Goal: Transaction & Acquisition: Purchase product/service

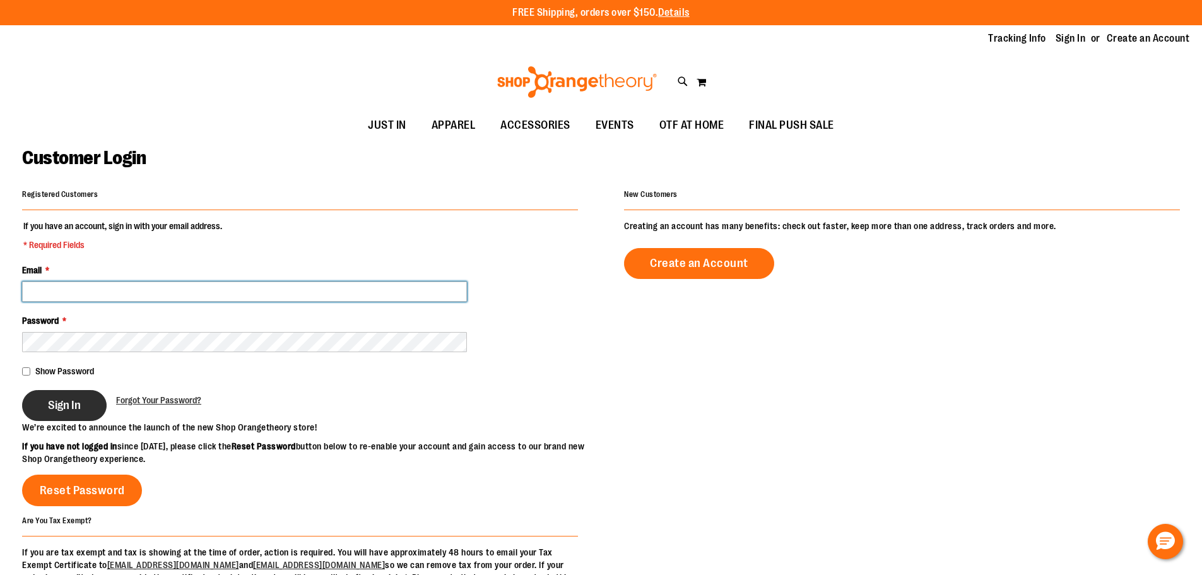
type input "**********"
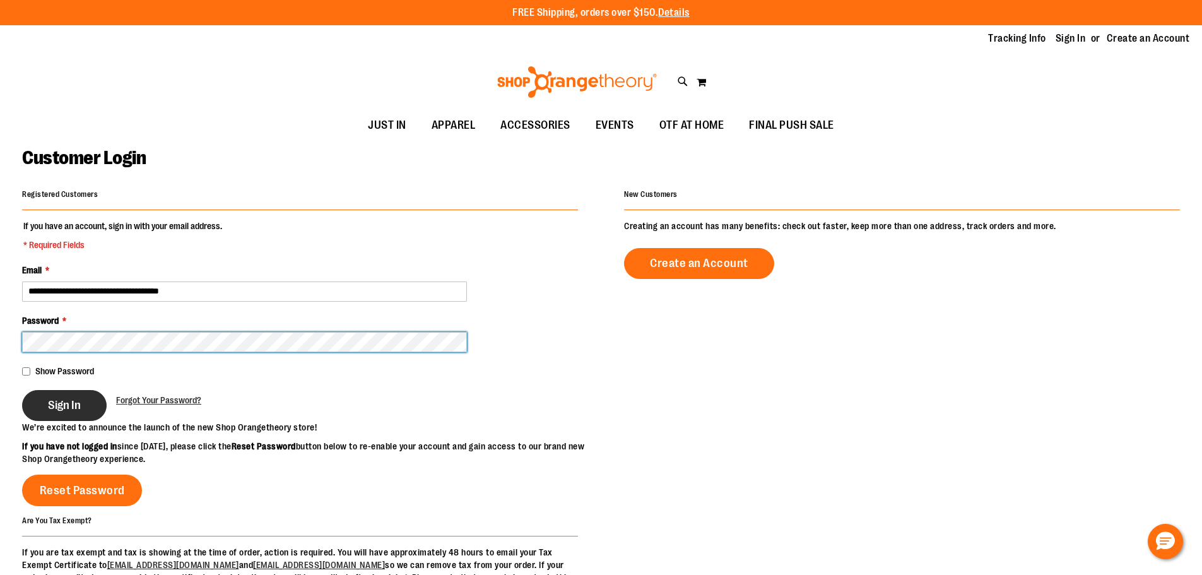
type input "**********"
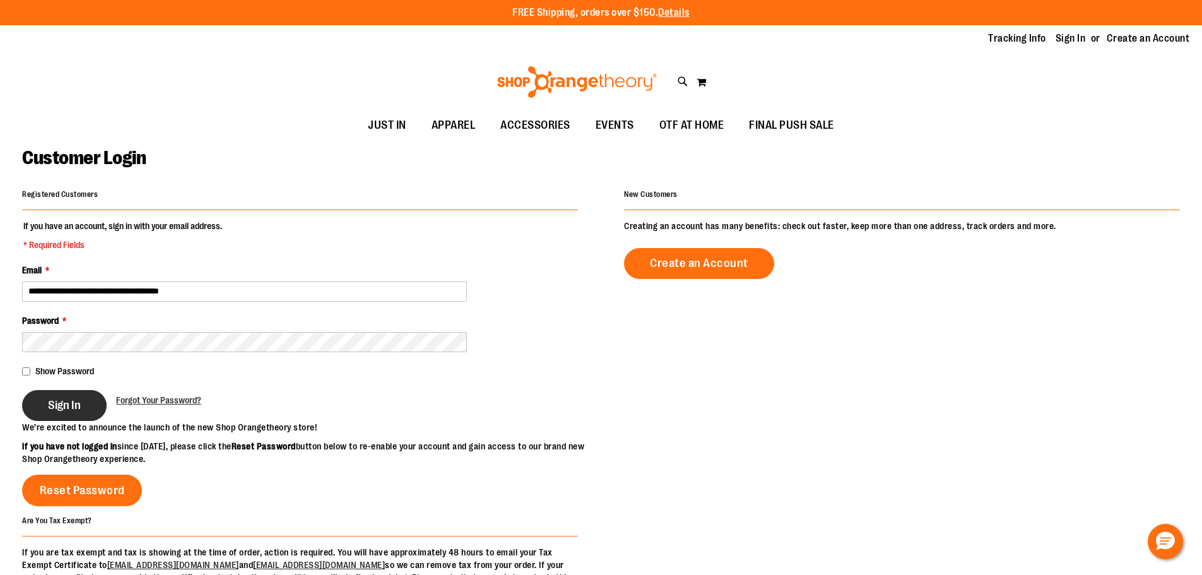
click at [79, 405] on span "Sign In" at bounding box center [64, 405] width 33 height 14
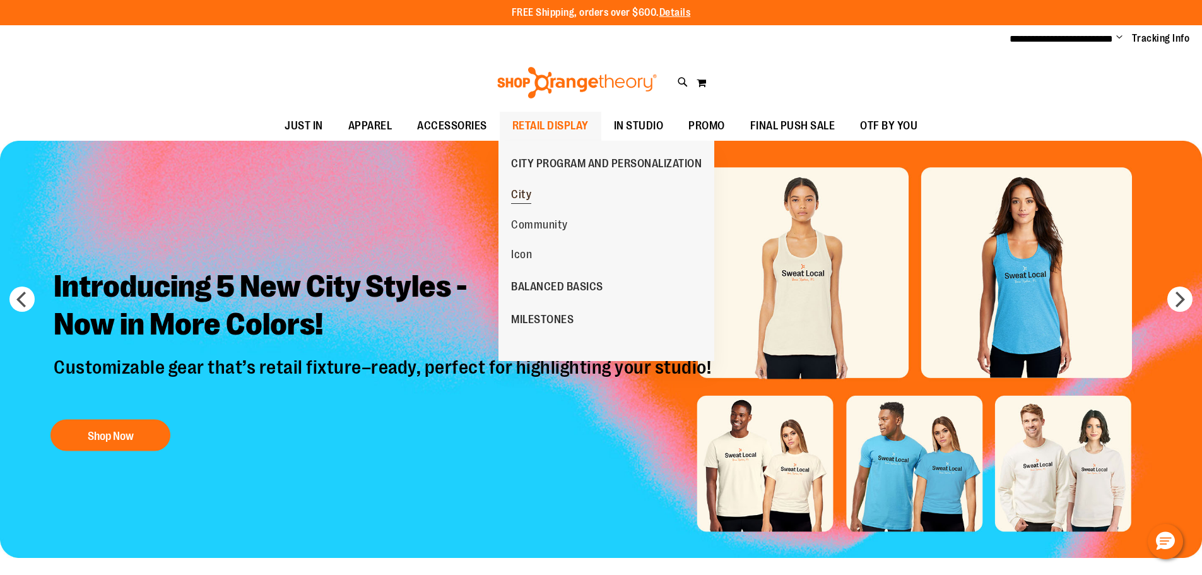
type input "**********"
click at [543, 196] on ul "City Community Icon" at bounding box center [570, 224] width 145 height 90
click at [527, 196] on span "City" at bounding box center [521, 196] width 20 height 16
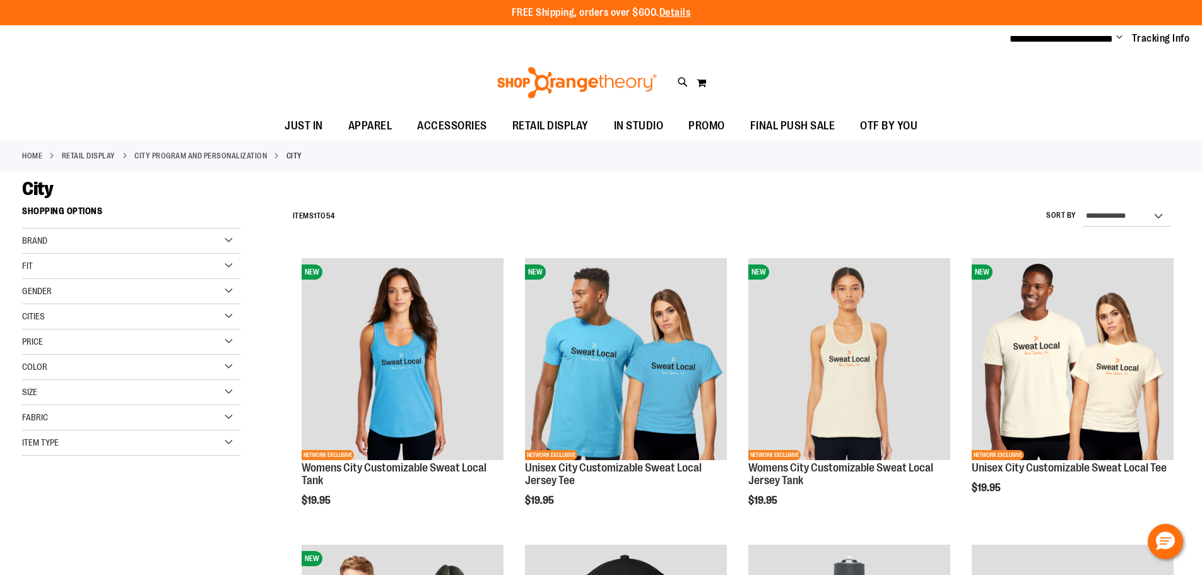
type input "**********"
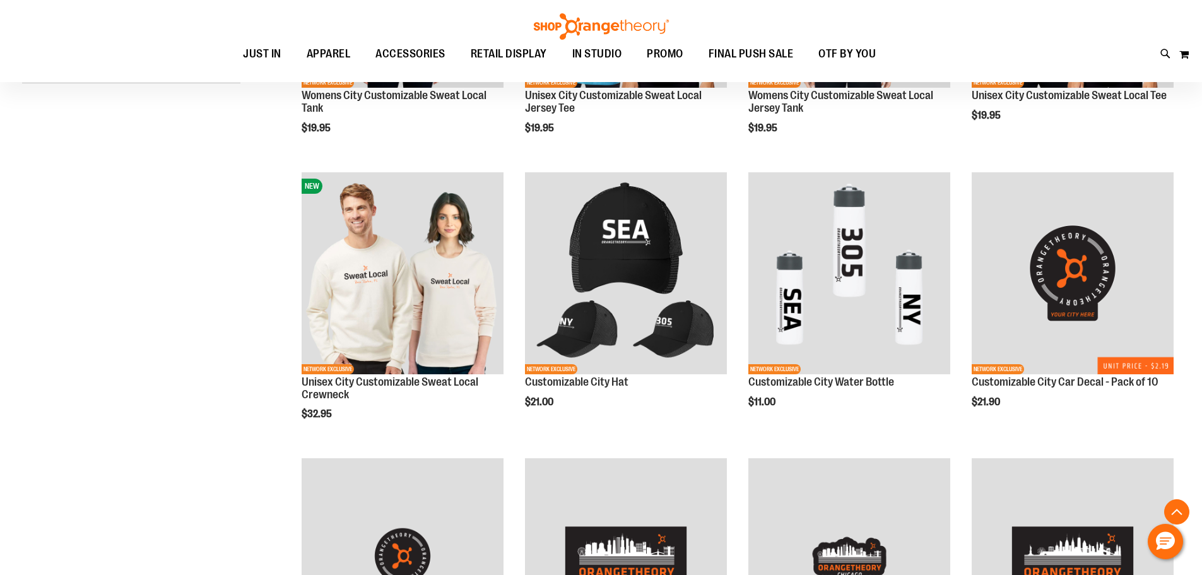
scroll to position [410, 0]
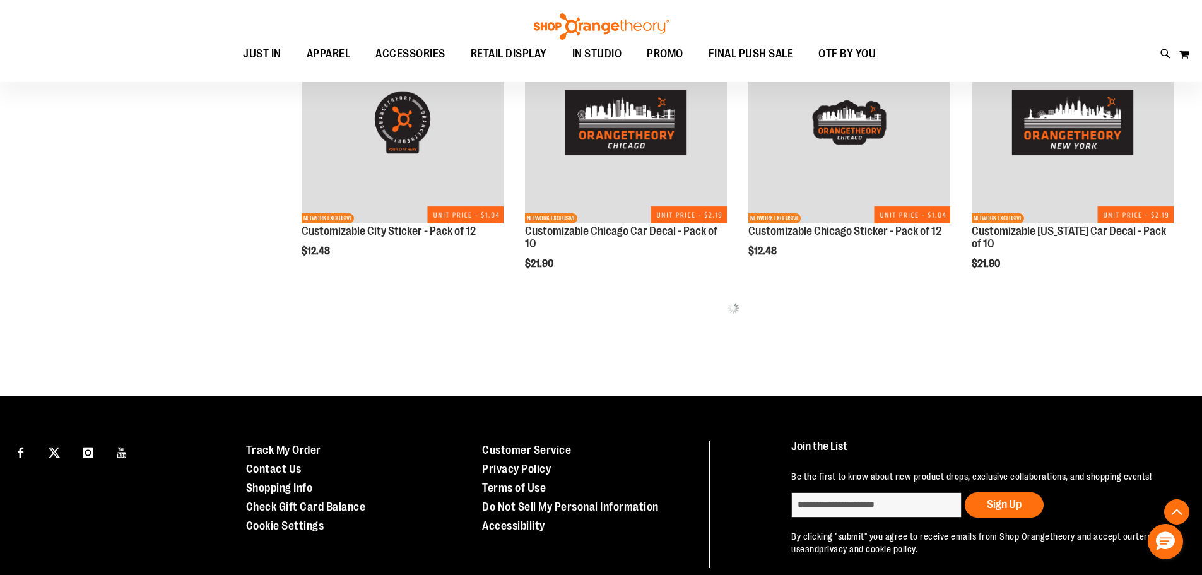
scroll to position [832, 0]
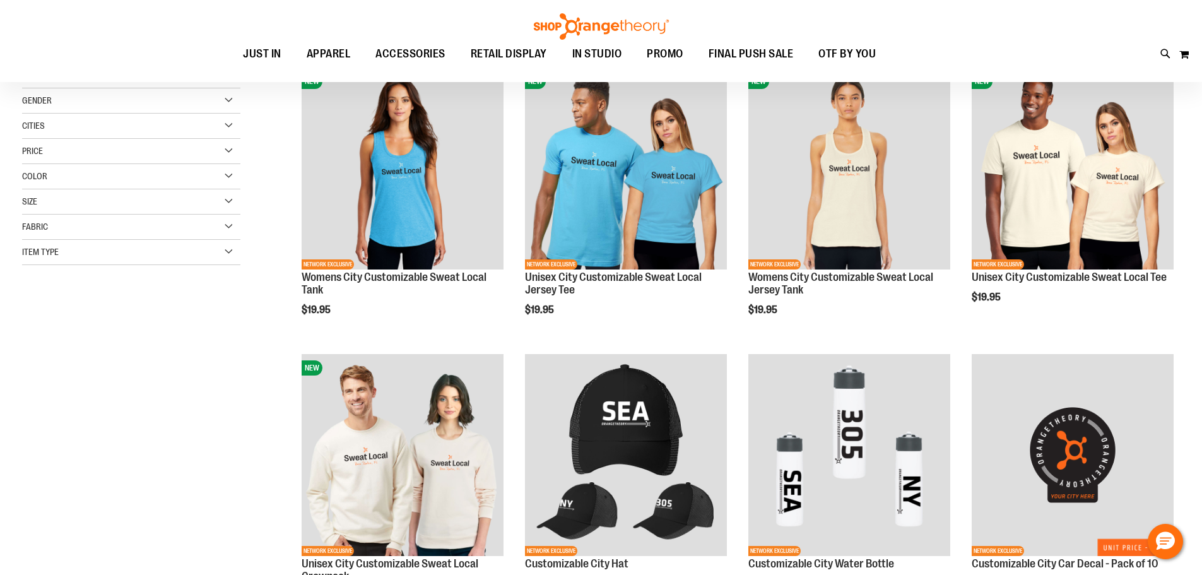
scroll to position [185, 0]
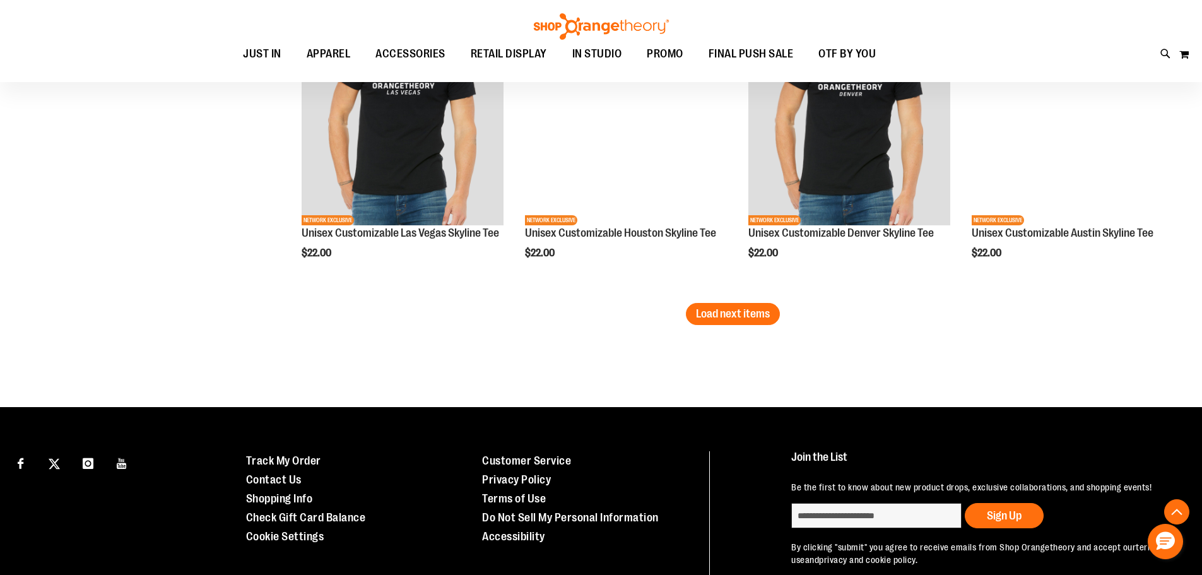
scroll to position [2590, 0]
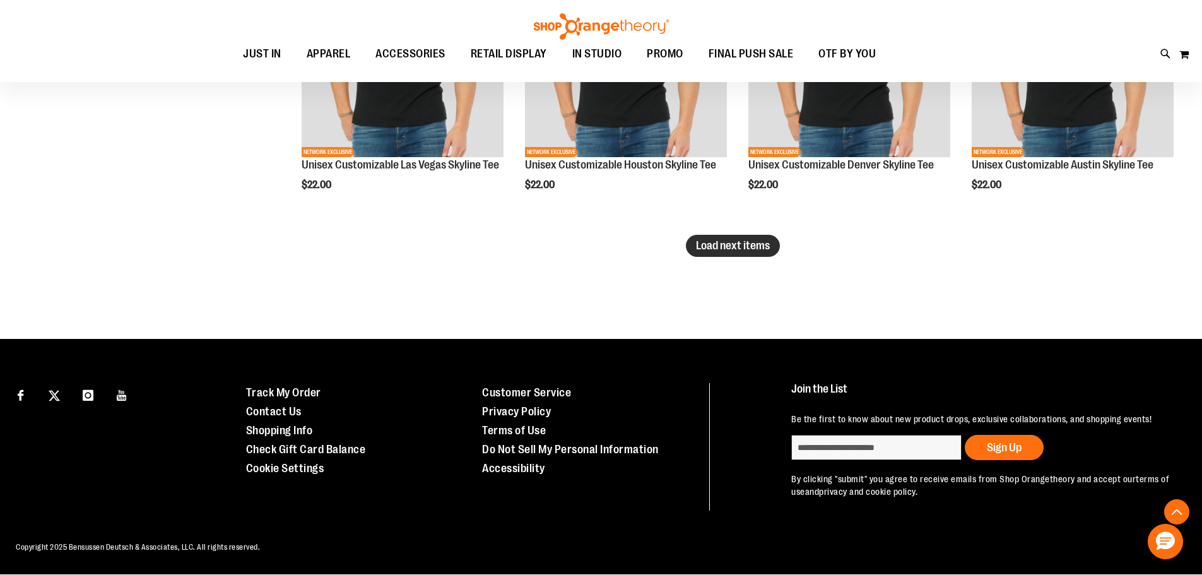
click at [751, 249] on span "Load next items" at bounding box center [733, 245] width 74 height 13
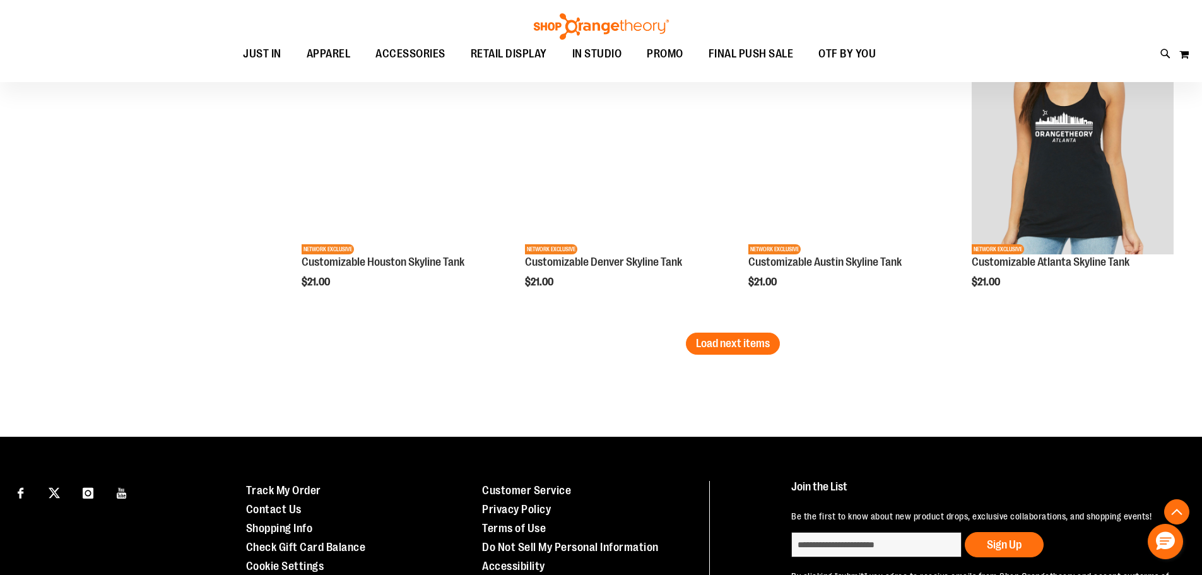
scroll to position [3425, 0]
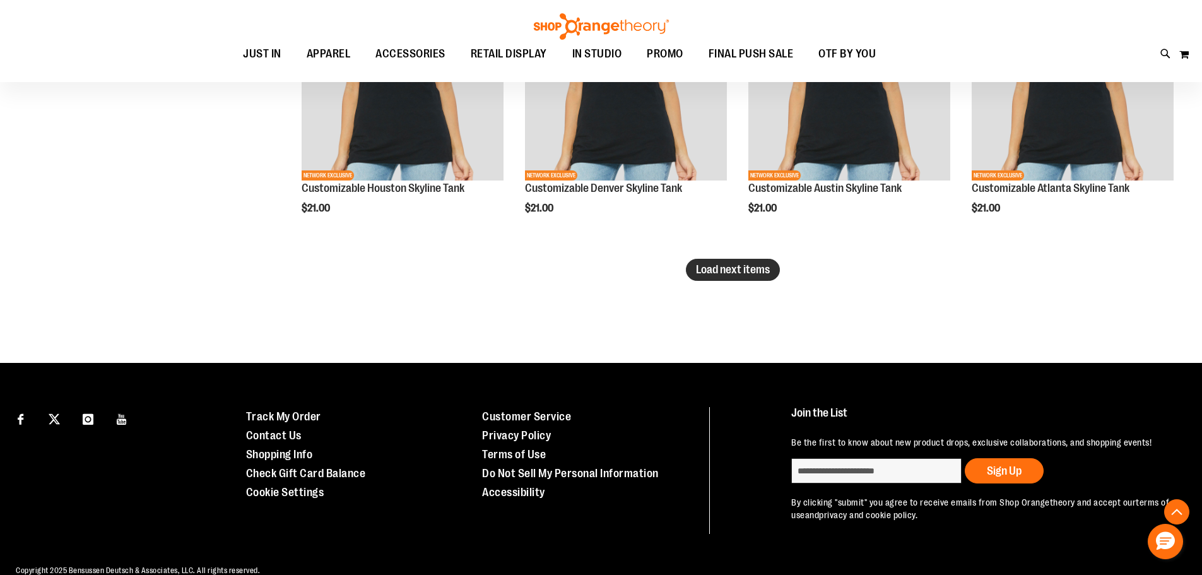
click at [762, 272] on span "Load next items" at bounding box center [733, 269] width 74 height 13
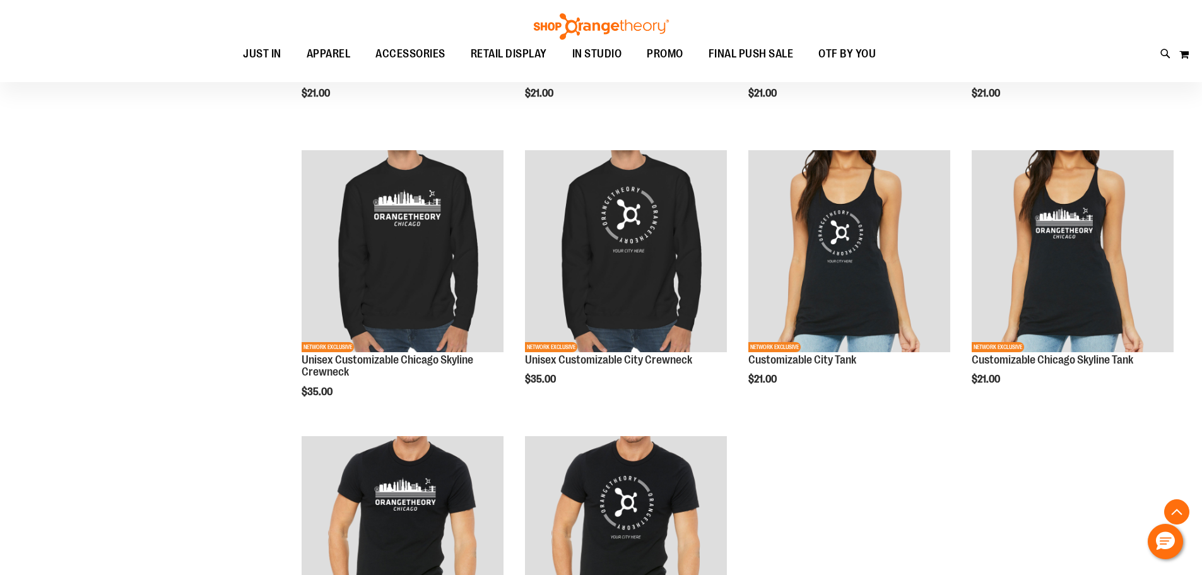
scroll to position [3560, 0]
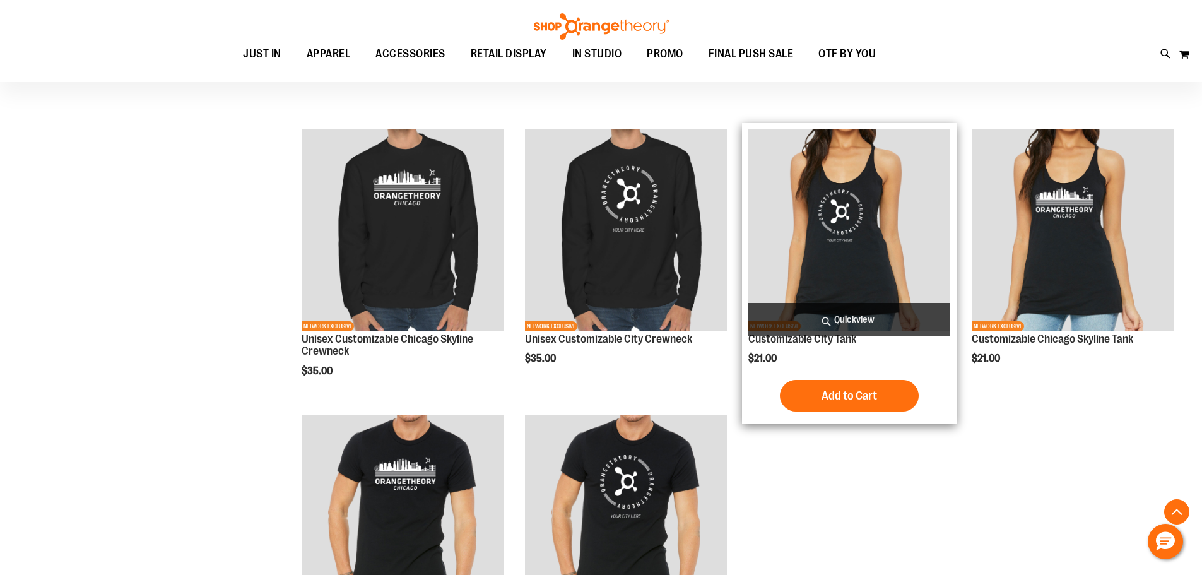
click at [850, 247] on img "product" at bounding box center [849, 230] width 202 height 202
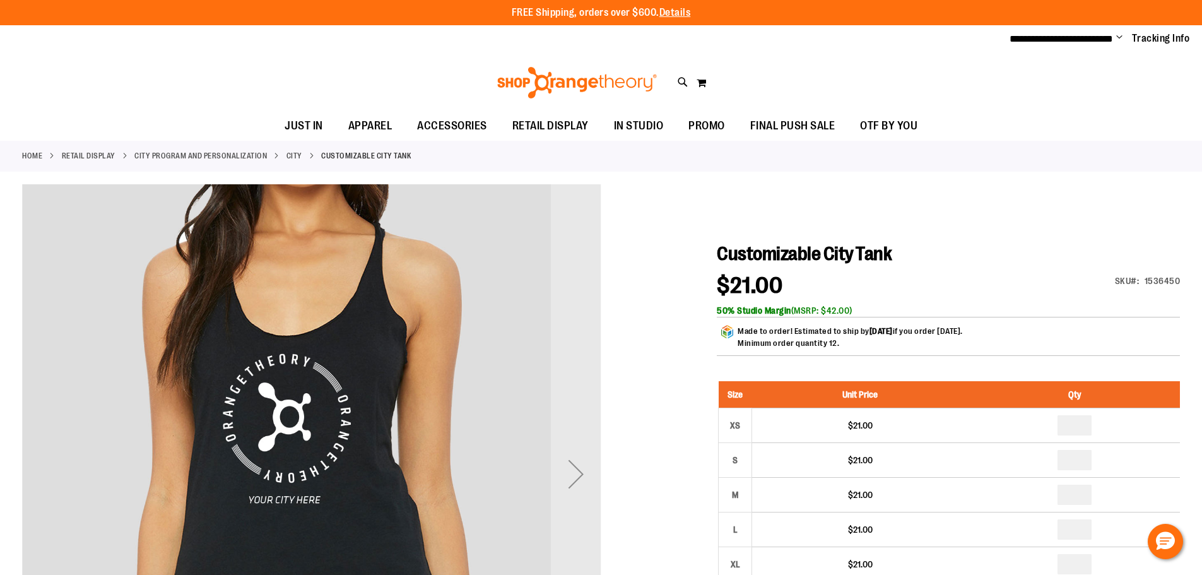
type input "**********"
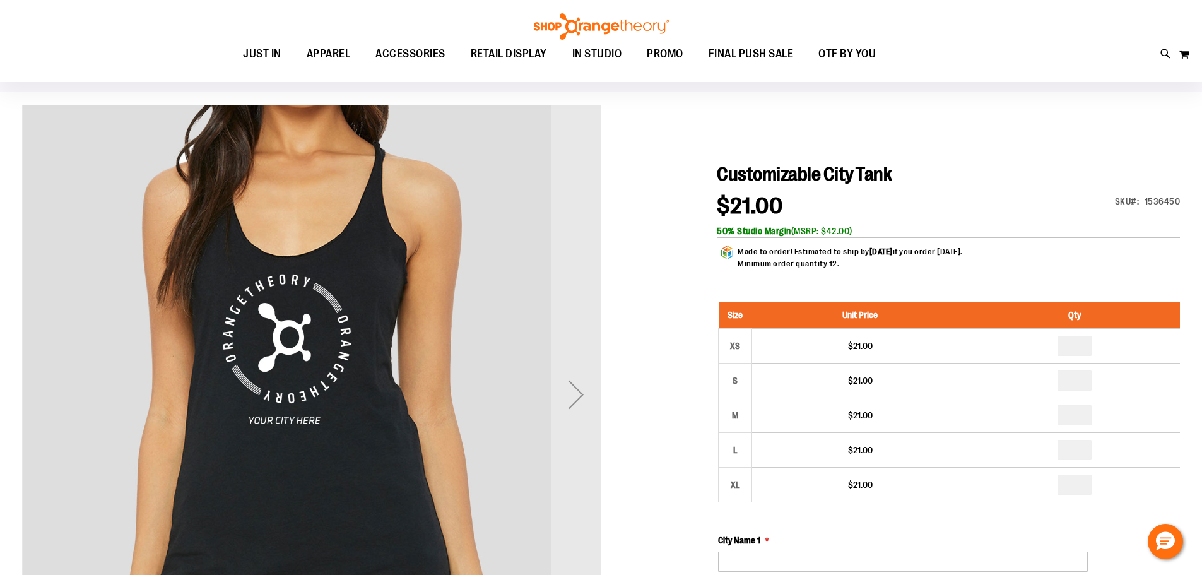
scroll to position [97, 0]
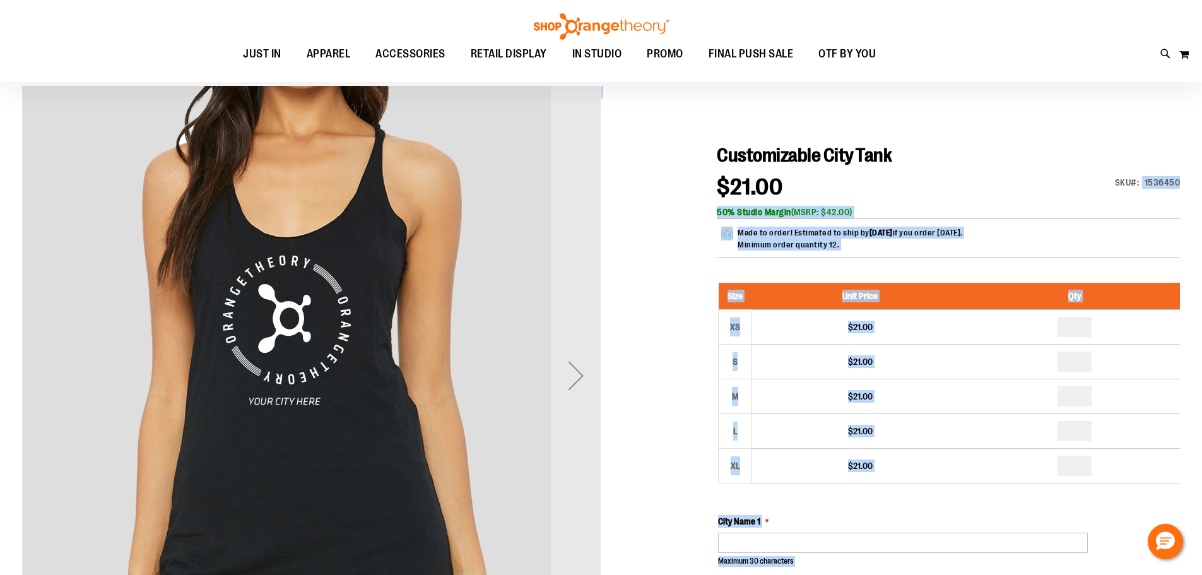
drag, startPoint x: 1182, startPoint y: 181, endPoint x: 1146, endPoint y: 190, distance: 37.0
click at [1152, 201] on div "$21.00 Only %1 left SKU 1536450 50% Studio Margin (MSRP: $42.00)" at bounding box center [948, 197] width 463 height 43
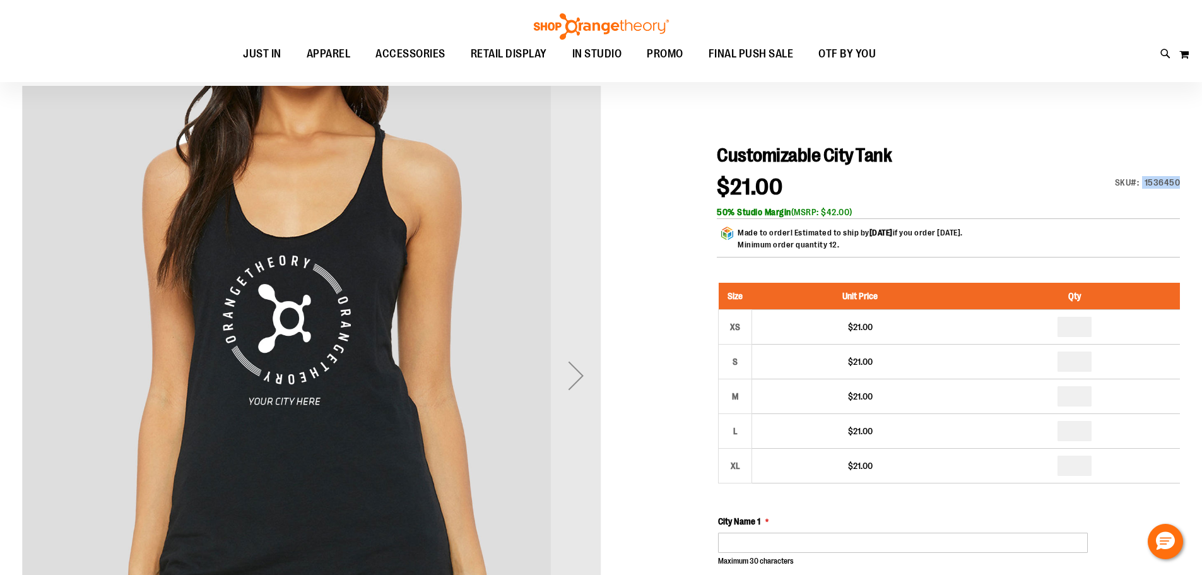
drag, startPoint x: 1178, startPoint y: 184, endPoint x: 1142, endPoint y: 181, distance: 36.7
click at [1142, 181] on div "SKU 1536450" at bounding box center [1148, 182] width 66 height 13
copy div "1536450"
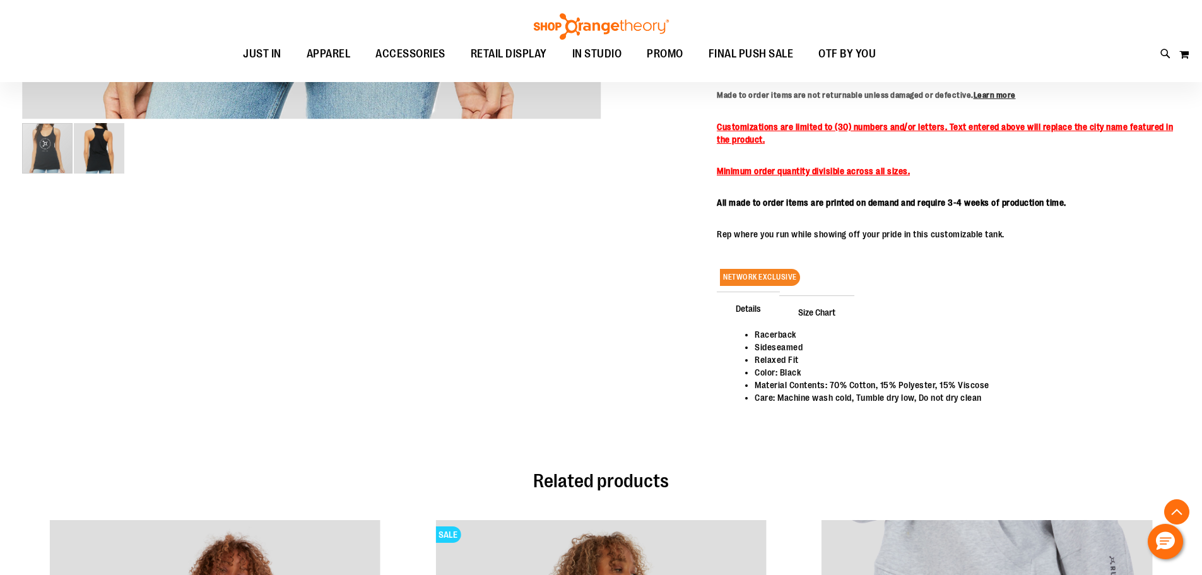
scroll to position [647, 0]
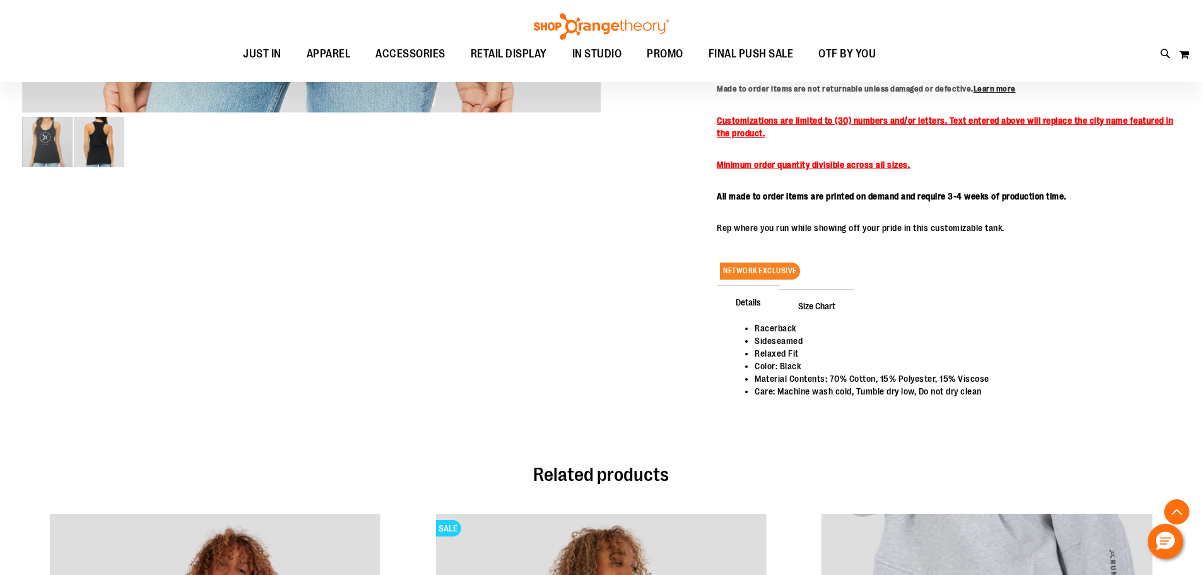
click at [828, 305] on span "Size Chart" at bounding box center [816, 305] width 75 height 33
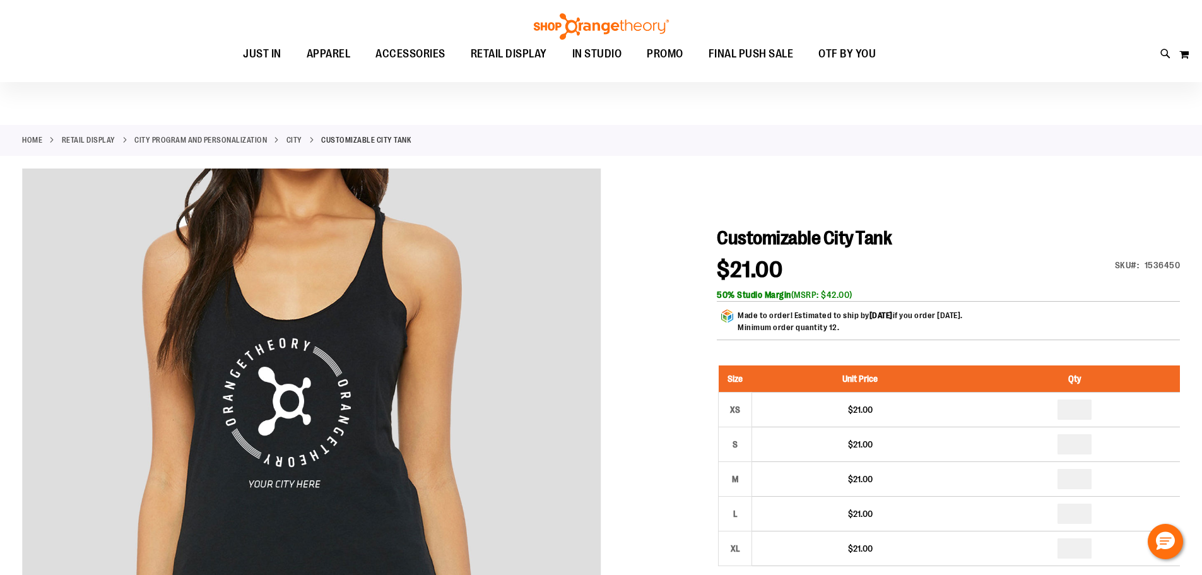
scroll to position [6, 0]
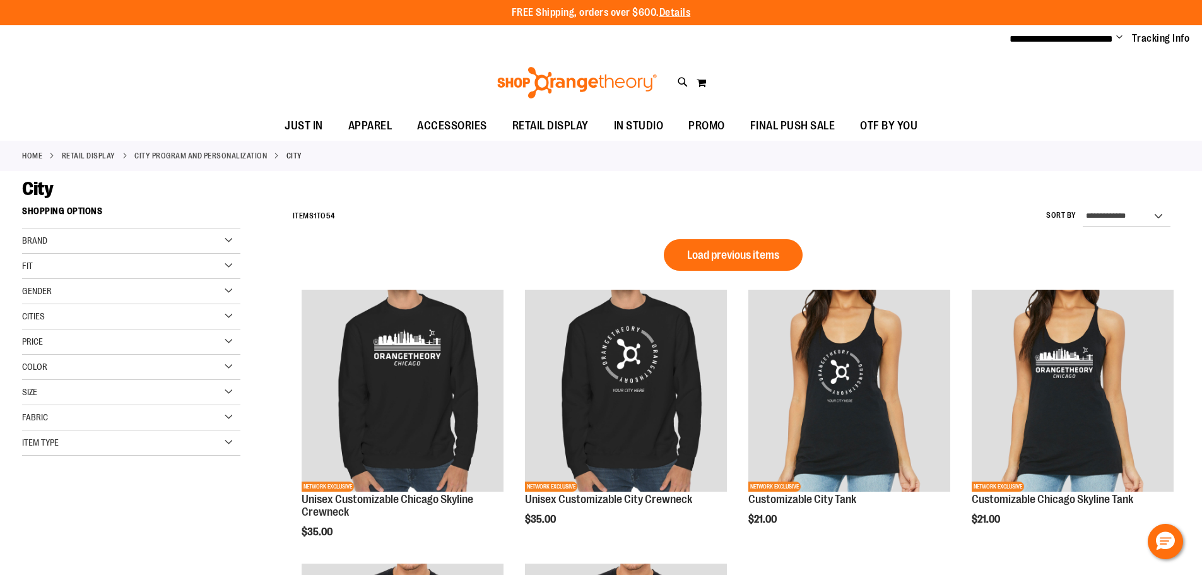
scroll to position [572, 0]
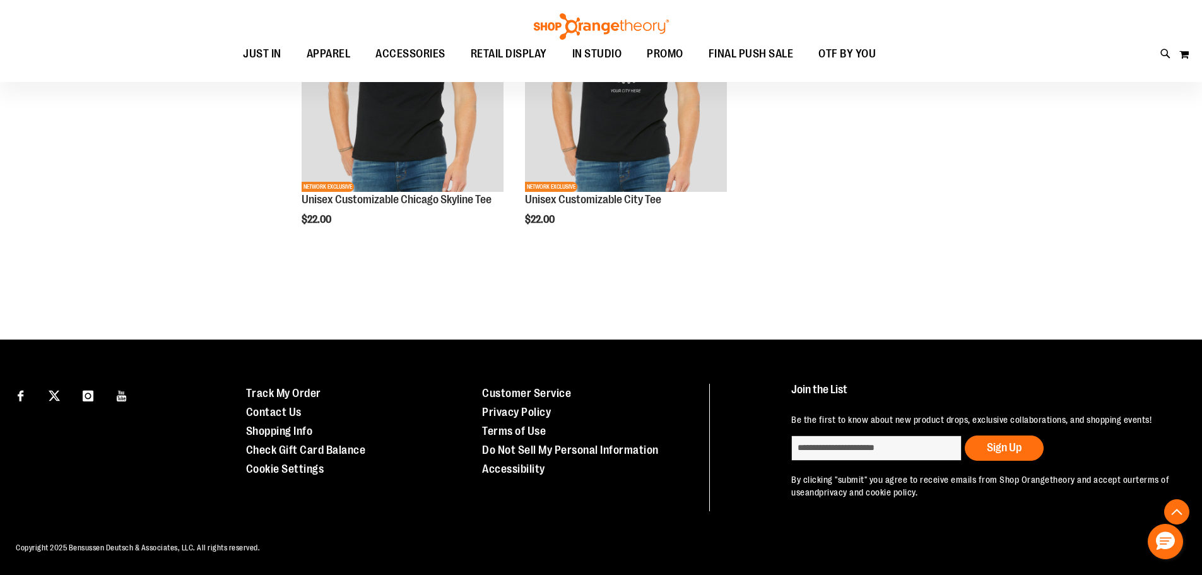
type input "**********"
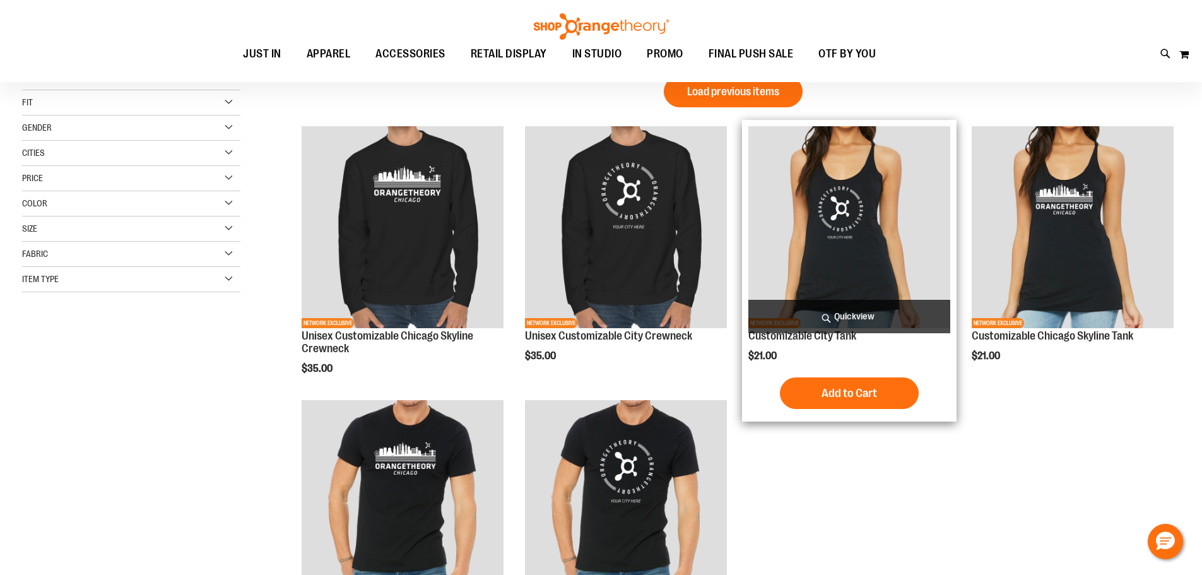
scroll to position [163, 0]
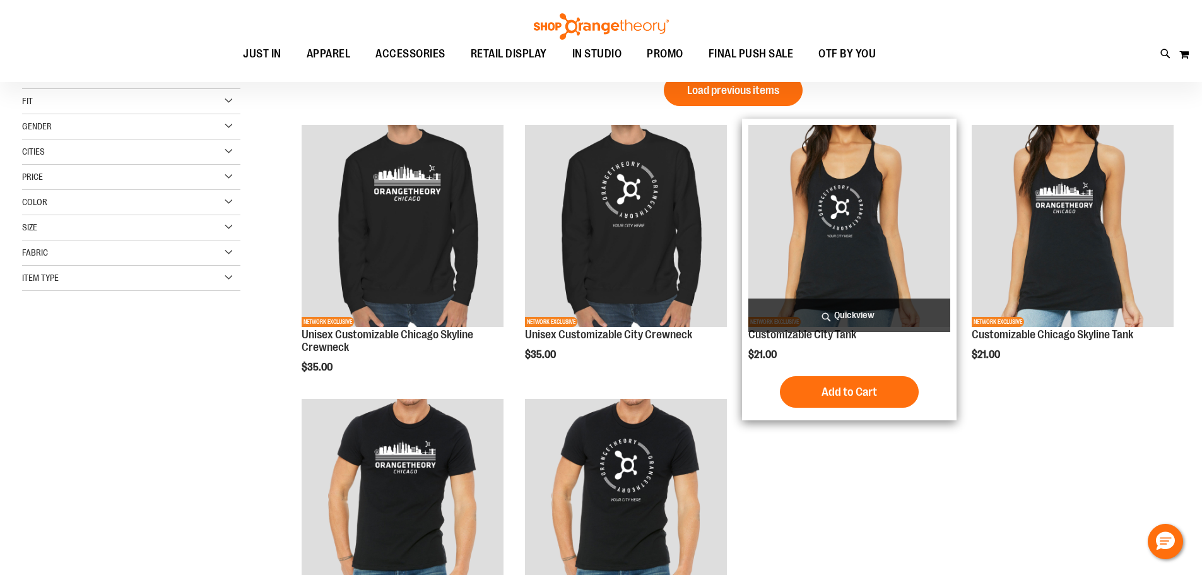
click at [833, 236] on img "product" at bounding box center [849, 226] width 202 height 202
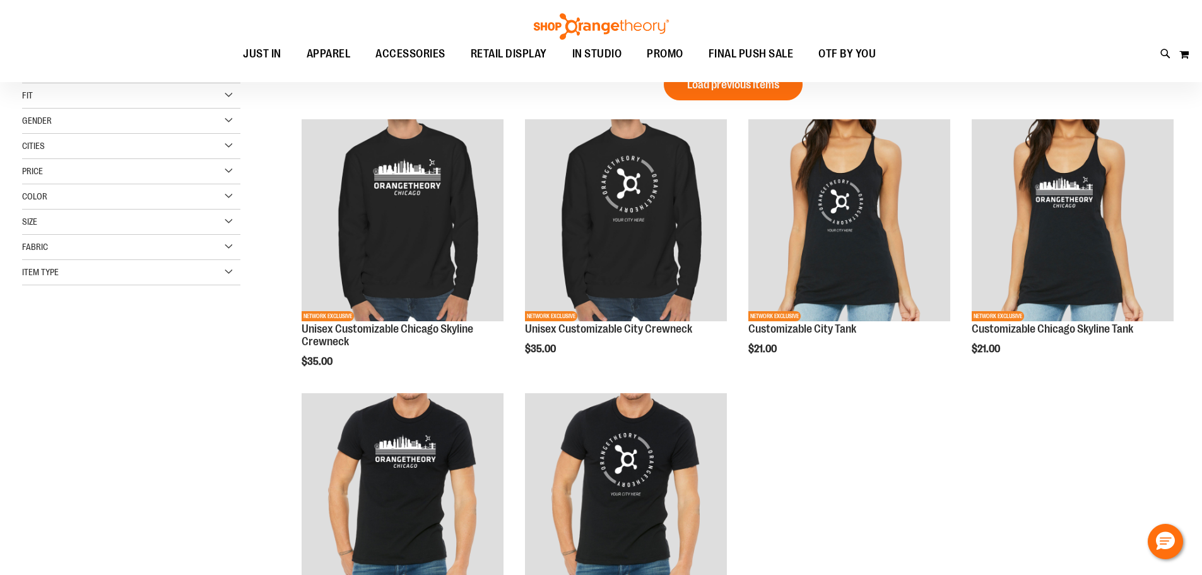
scroll to position [163, 0]
